Goal: Information Seeking & Learning: Understand process/instructions

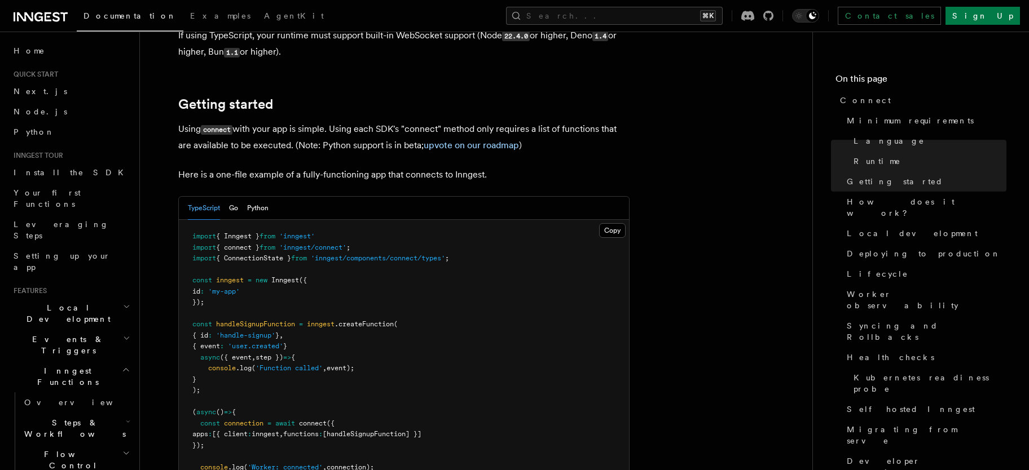
scroll to position [702, 0]
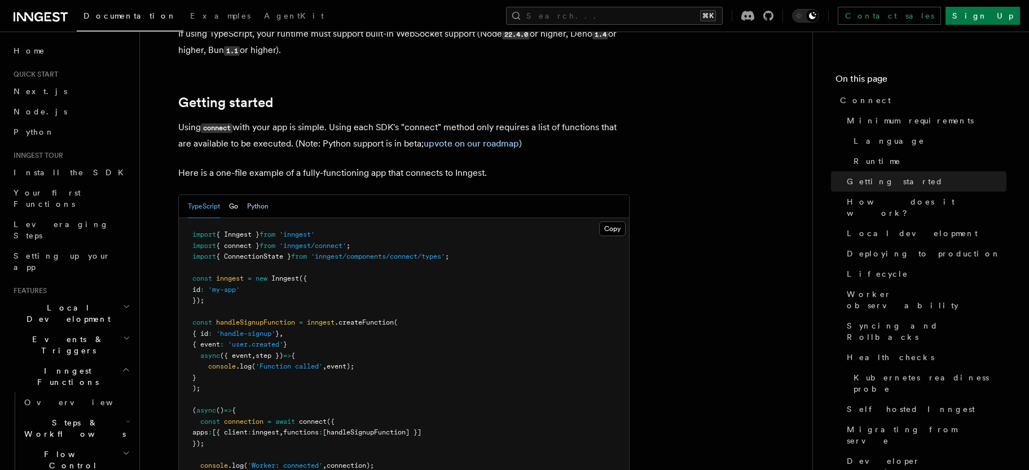
click at [256, 195] on button "Python" at bounding box center [257, 206] width 21 height 23
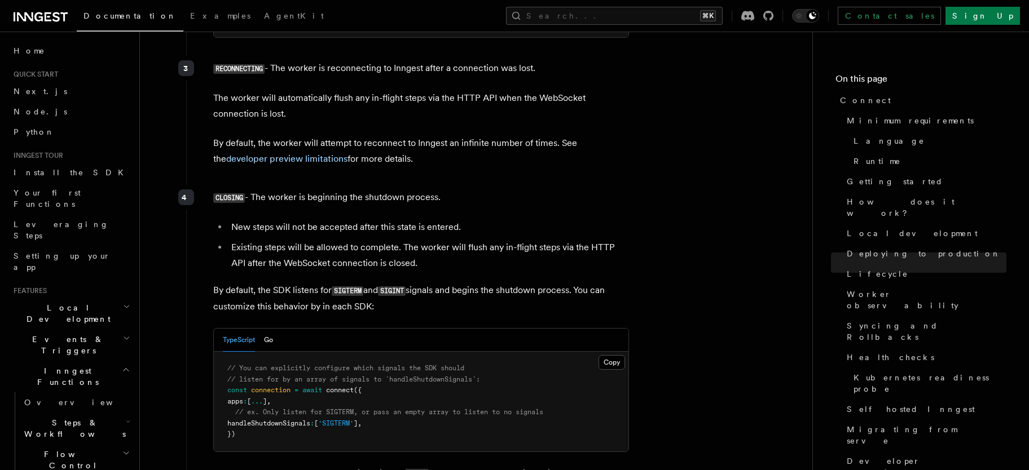
scroll to position [3059, 0]
click at [63, 449] on span "Flow Control" at bounding box center [71, 460] width 103 height 23
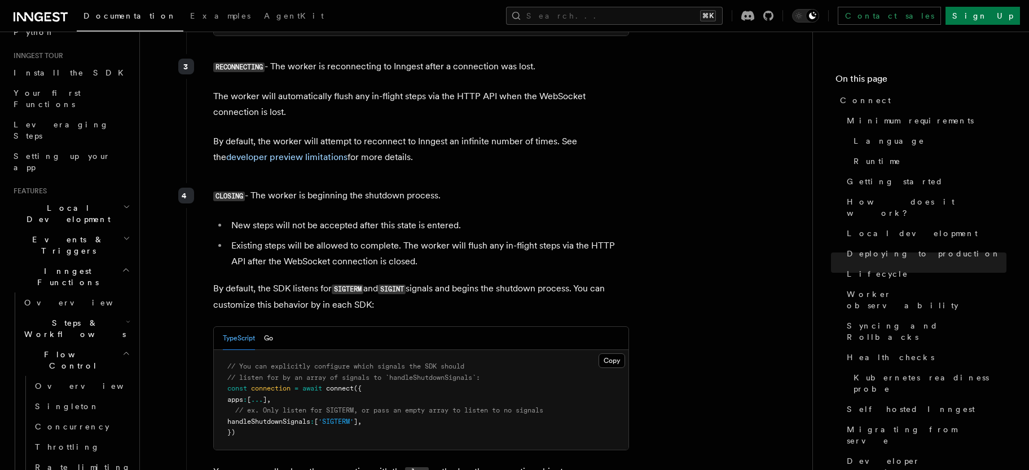
scroll to position [118, 0]
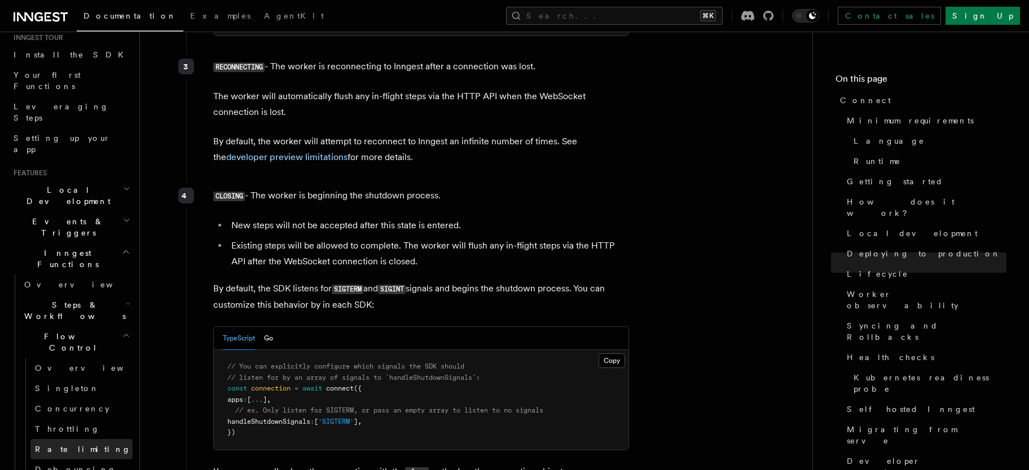
click at [64, 444] on span "Rate limiting" at bounding box center [83, 449] width 96 height 11
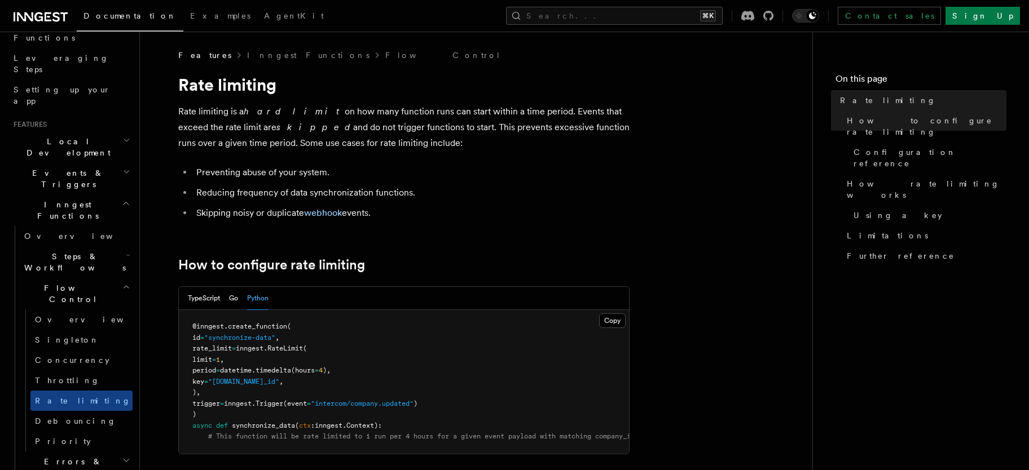
scroll to position [161, 0]
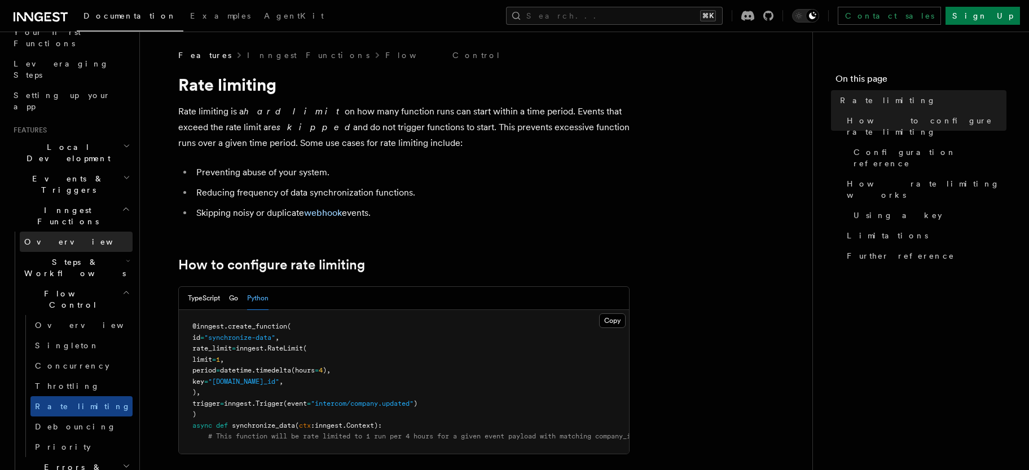
click at [45, 237] on span "Overview" at bounding box center [82, 241] width 116 height 9
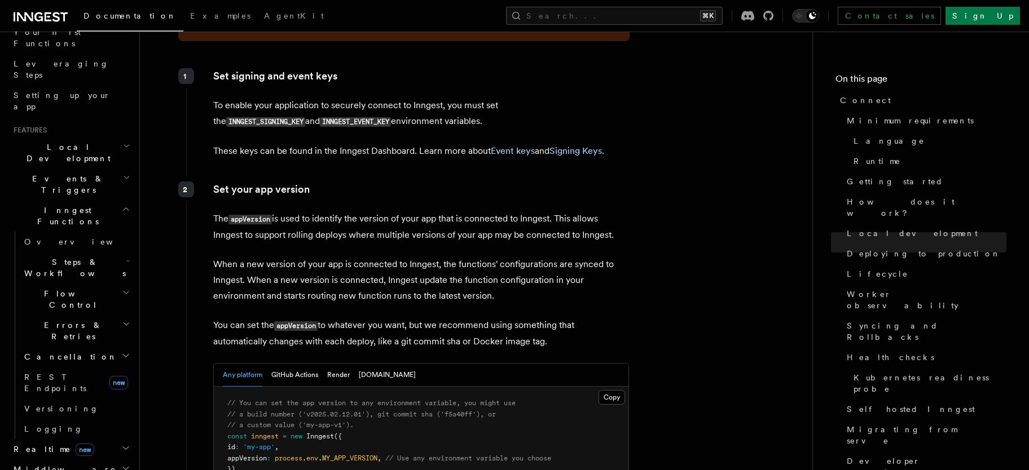
scroll to position [1653, 0]
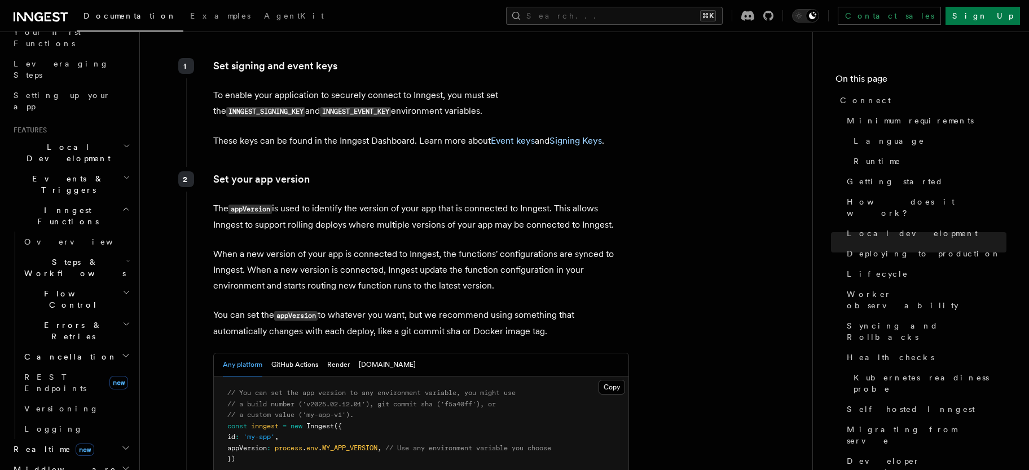
click at [245, 404] on pre "// You can set the app version to any environment variable, you might use // a …" at bounding box center [421, 427] width 415 height 100
click at [243, 401] on pre "// You can set the app version to any environment variable, you might use // a …" at bounding box center [421, 427] width 415 height 100
click at [304, 405] on pre "// You can set the app version to any environment variable, you might use // a …" at bounding box center [421, 427] width 415 height 100
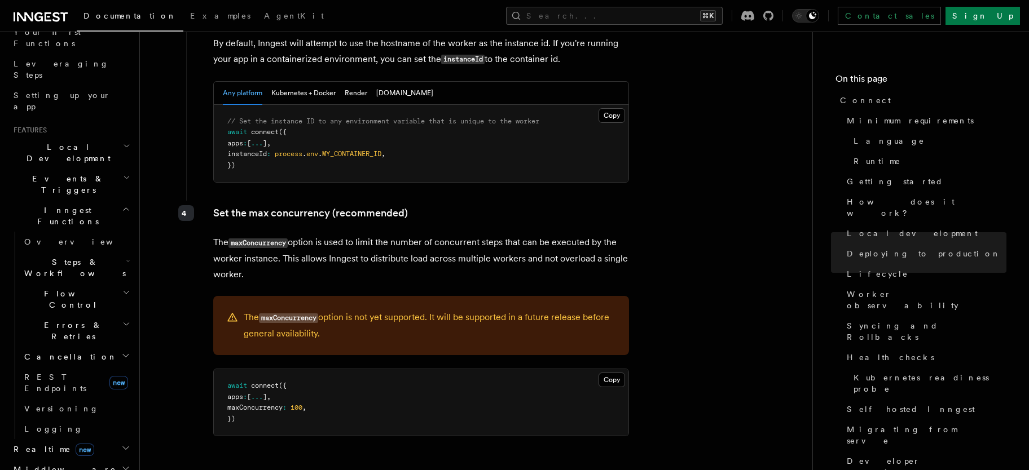
scroll to position [2191, 0]
